Goal: Transaction & Acquisition: Purchase product/service

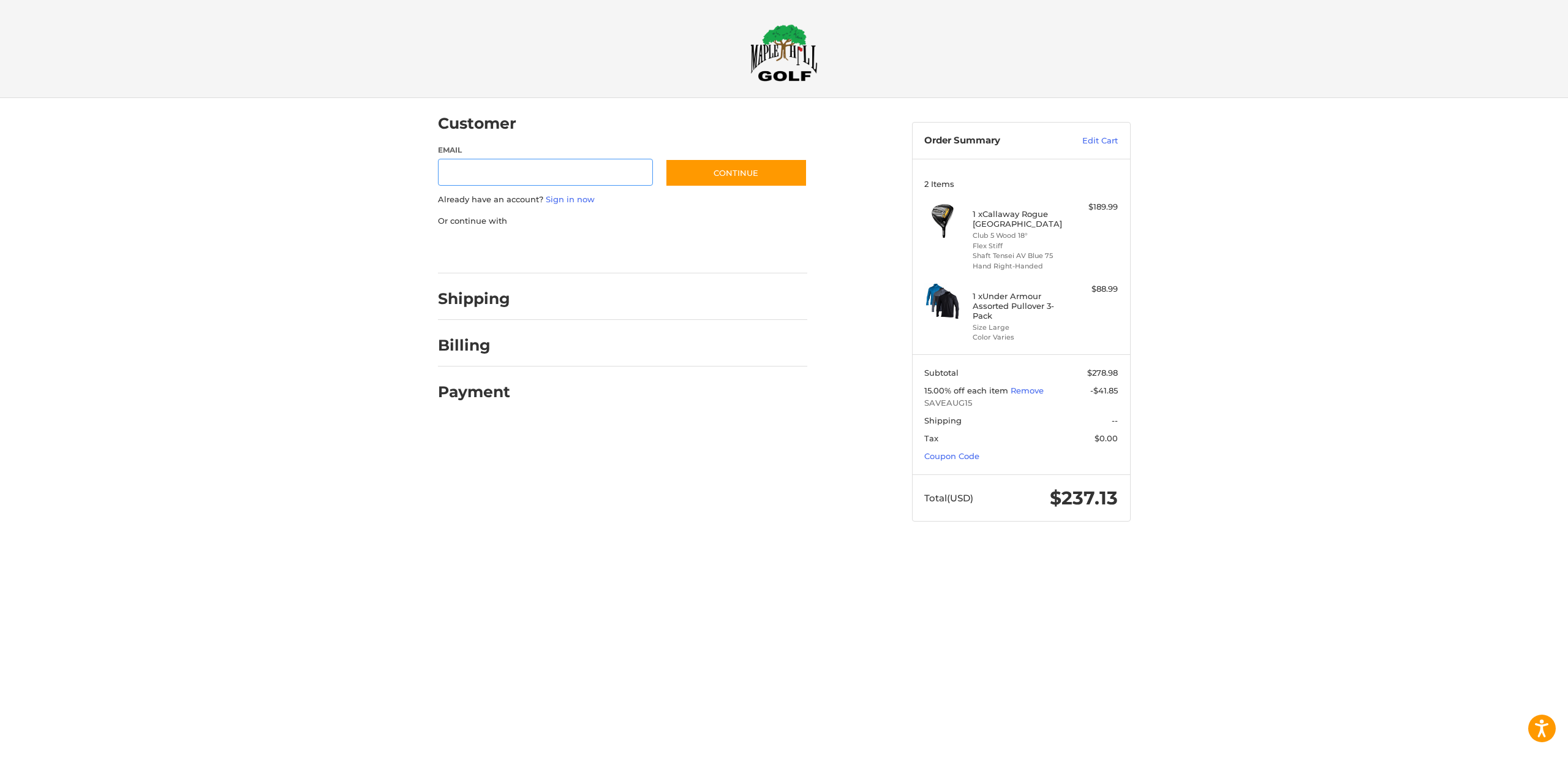
click at [504, 176] on input "Email" at bounding box center [546, 172] width 216 height 28
type input "**********"
click at [665, 158] on button "Continue" at bounding box center [736, 172] width 142 height 28
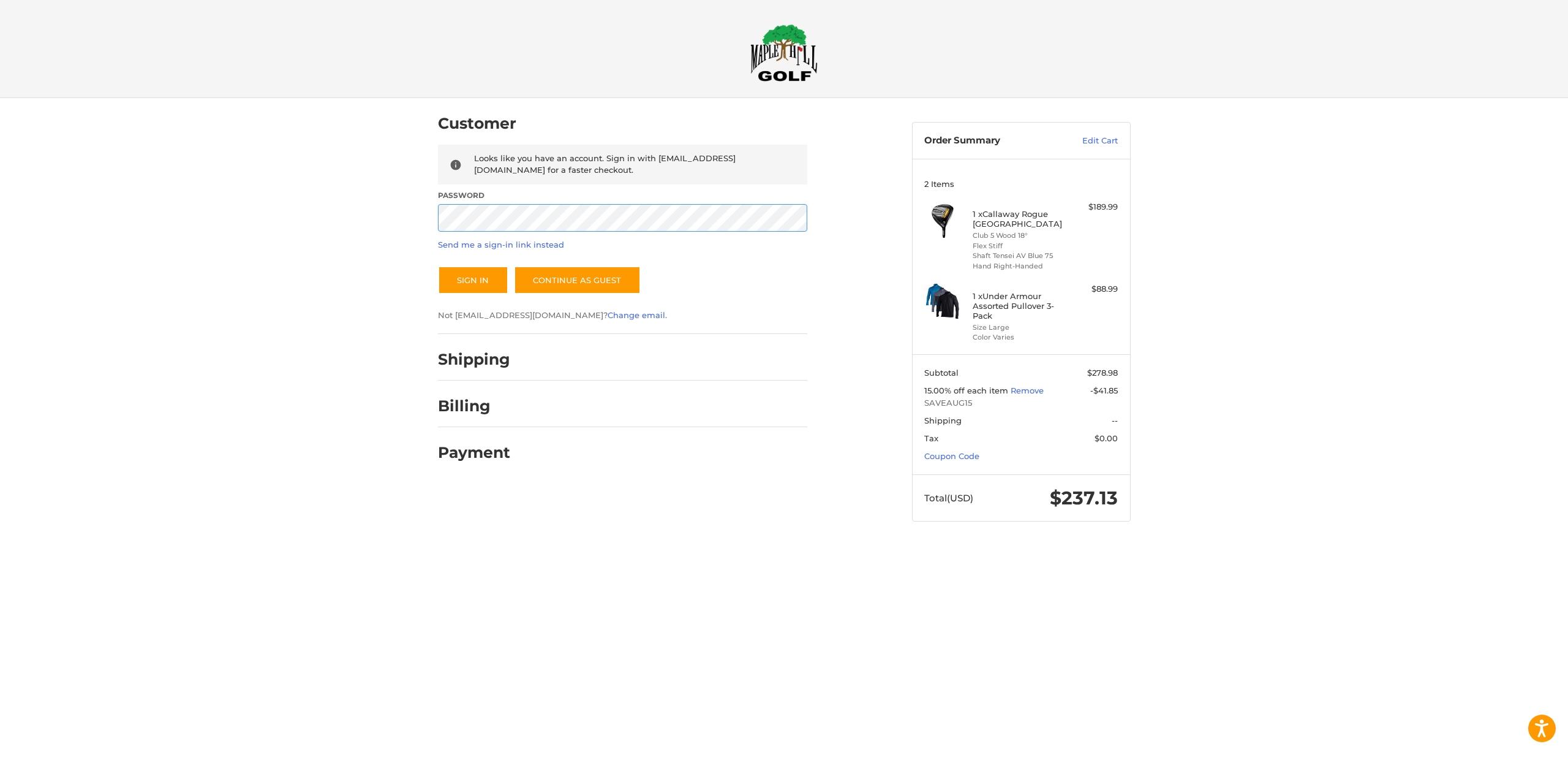
click at [438, 266] on button "Sign In" at bounding box center [473, 280] width 70 height 28
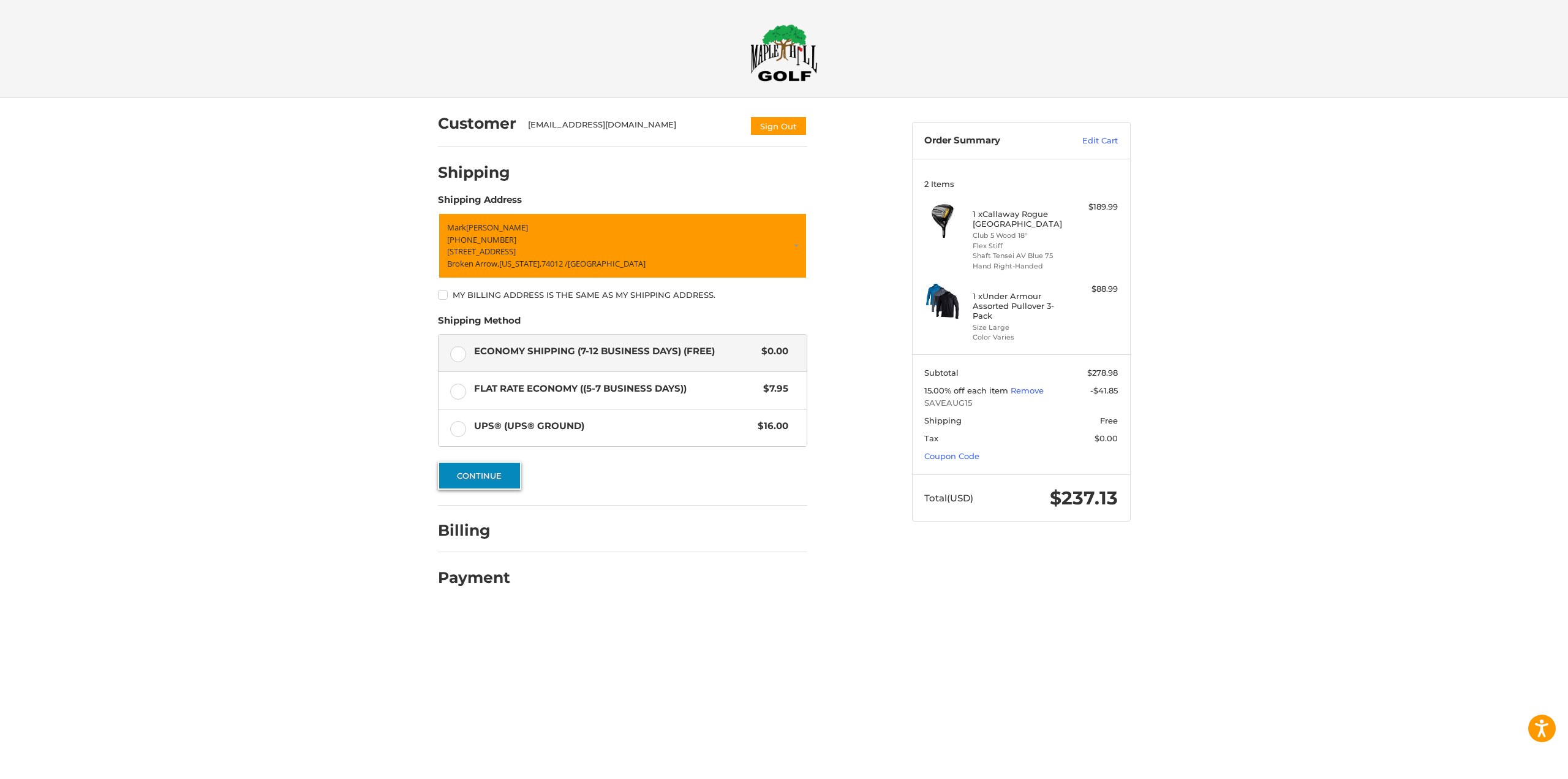
click at [490, 477] on button "Continue" at bounding box center [480, 476] width 83 height 28
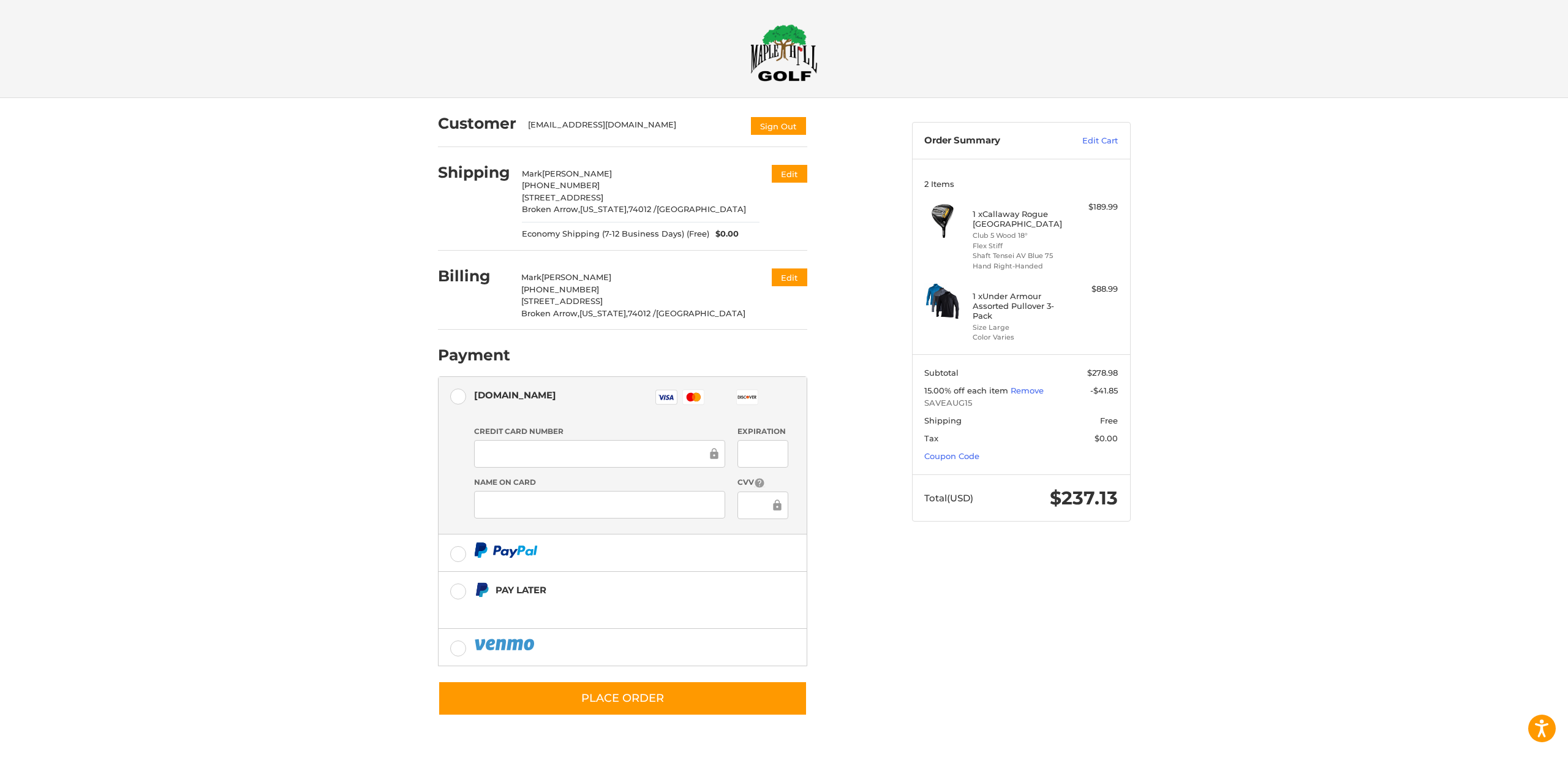
click at [547, 443] on div at bounding box center [599, 454] width 251 height 28
click at [161, 496] on div "Customer [EMAIL_ADDRESS][DOMAIN_NAME] Sign Out Shipping [PERSON_NAME] +1 479279…" at bounding box center [784, 420] width 1568 height 644
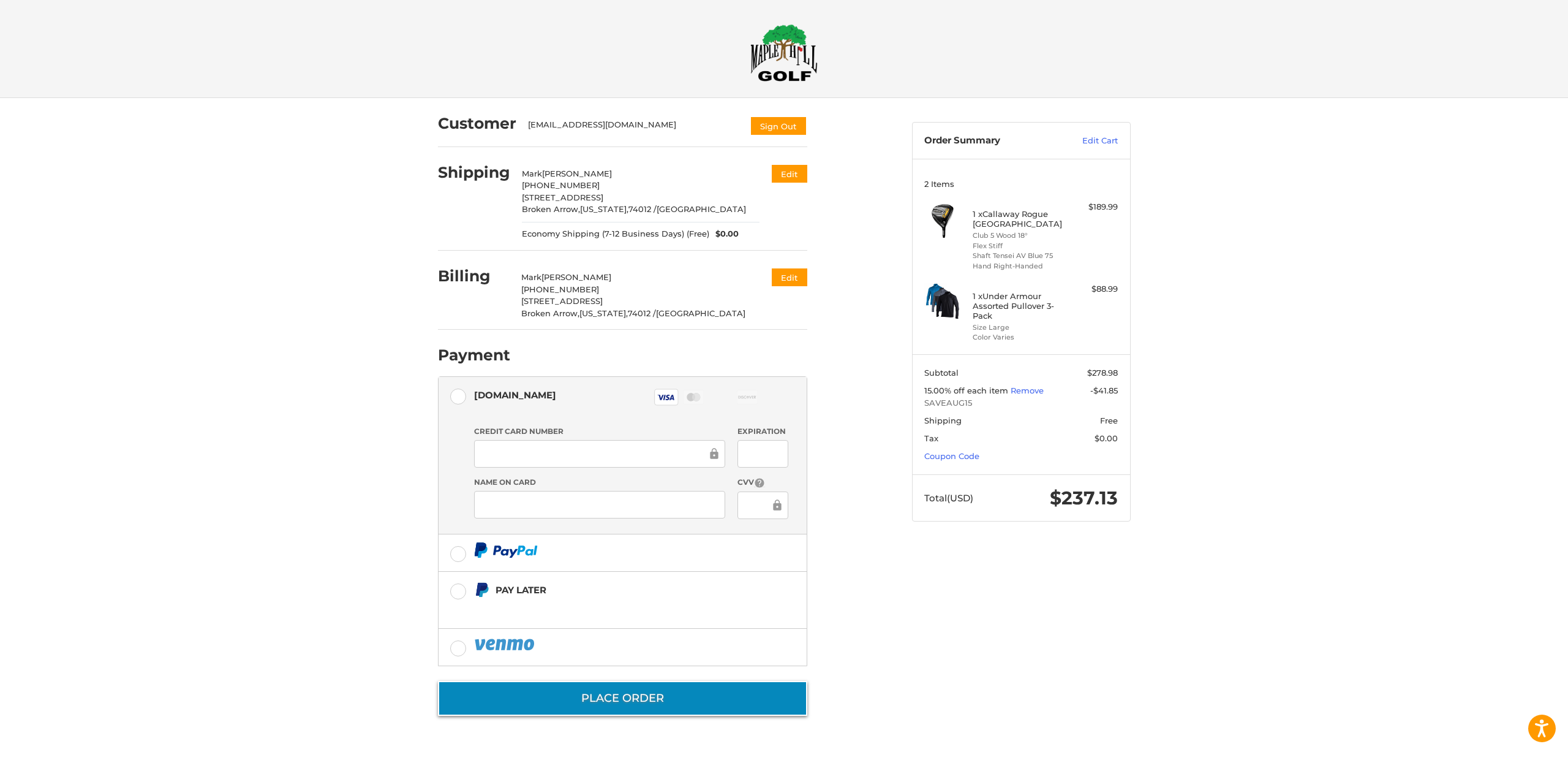
click at [622, 703] on button "Place Order" at bounding box center [622, 698] width 369 height 35
